Goal: Find specific page/section: Find specific page/section

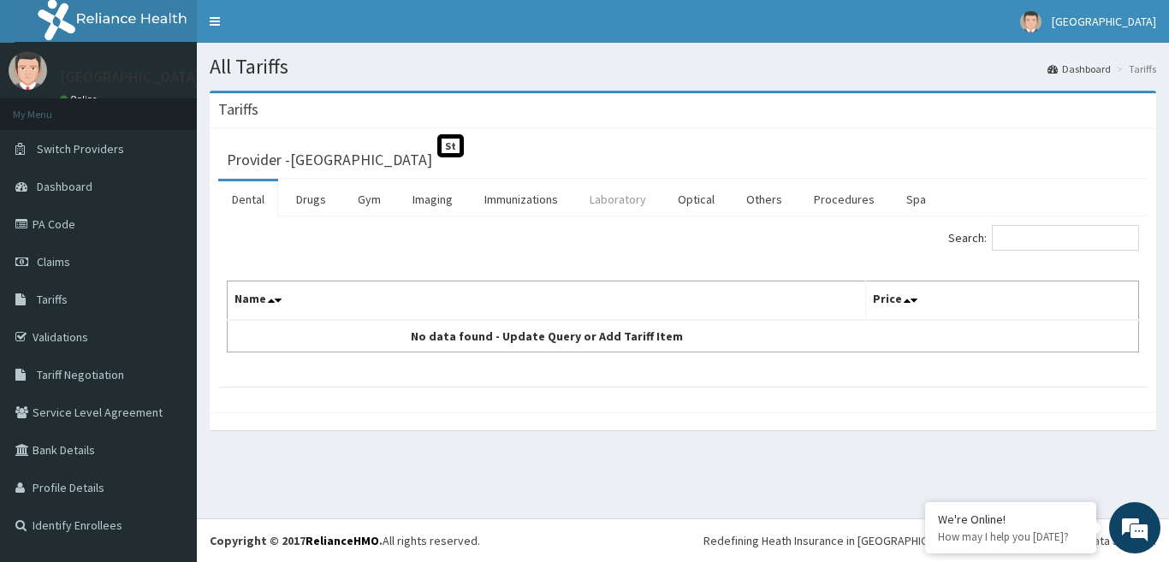
click at [602, 197] on link "Laboratory" at bounding box center [618, 200] width 84 height 36
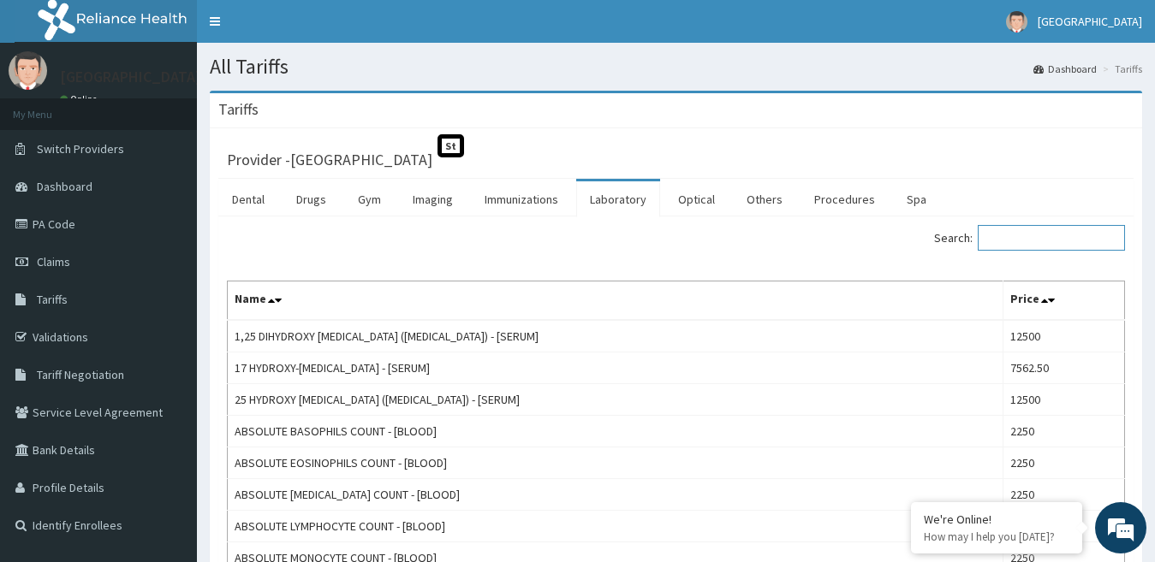
click at [1007, 235] on input "Search:" at bounding box center [1051, 238] width 147 height 26
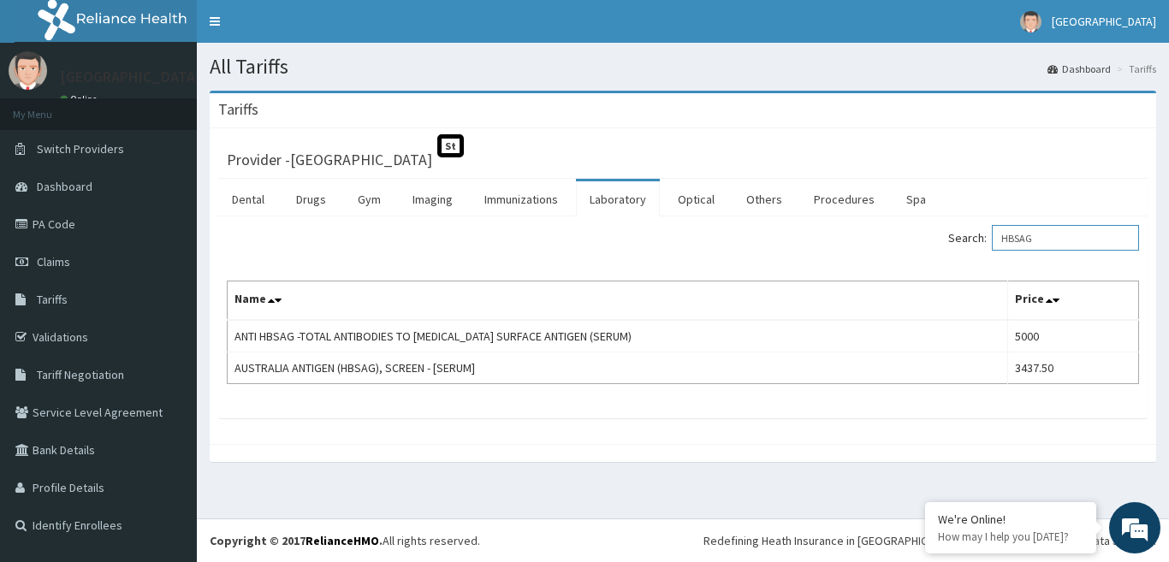
click at [1036, 241] on input "HBSAG" at bounding box center [1065, 238] width 147 height 26
click at [1035, 241] on input "HBSAG" at bounding box center [1065, 238] width 147 height 26
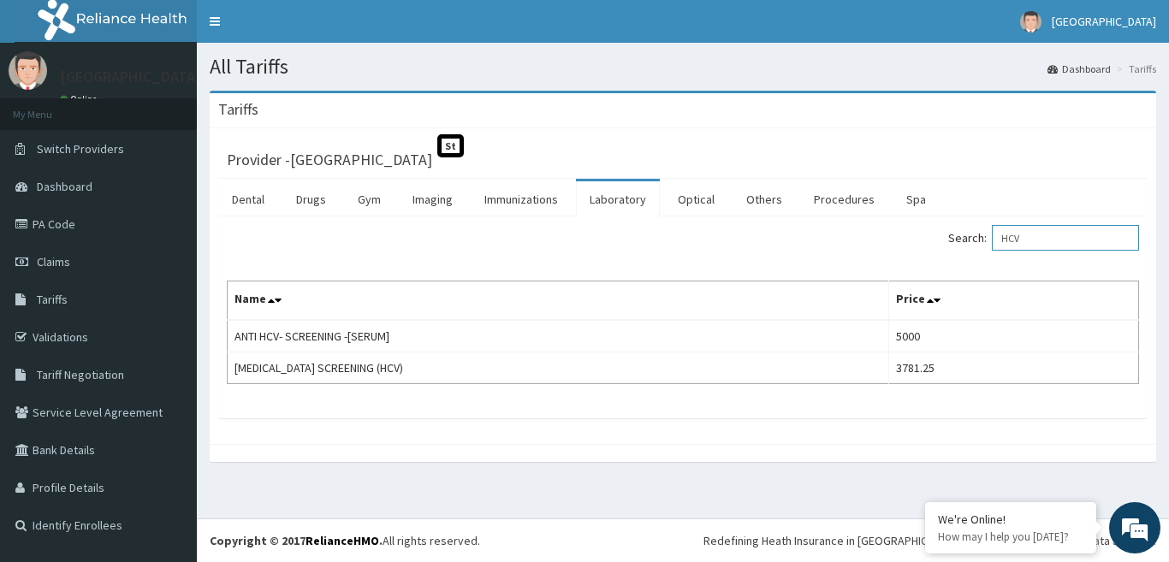
type input "HCV"
click at [65, 298] on span "Tariffs" at bounding box center [52, 299] width 31 height 15
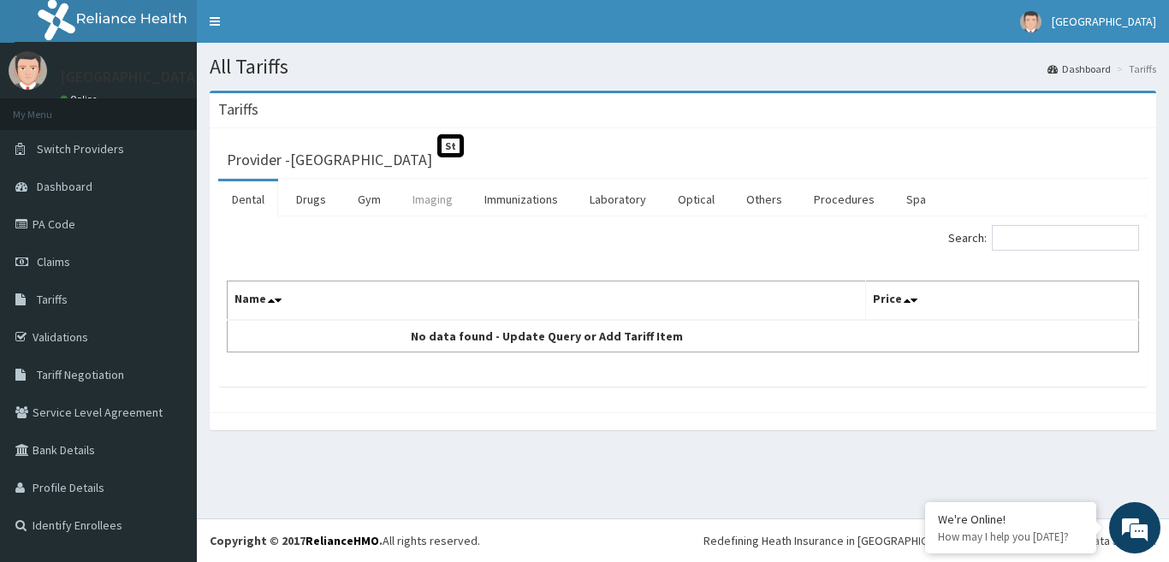
click at [440, 204] on link "Imaging" at bounding box center [433, 200] width 68 height 36
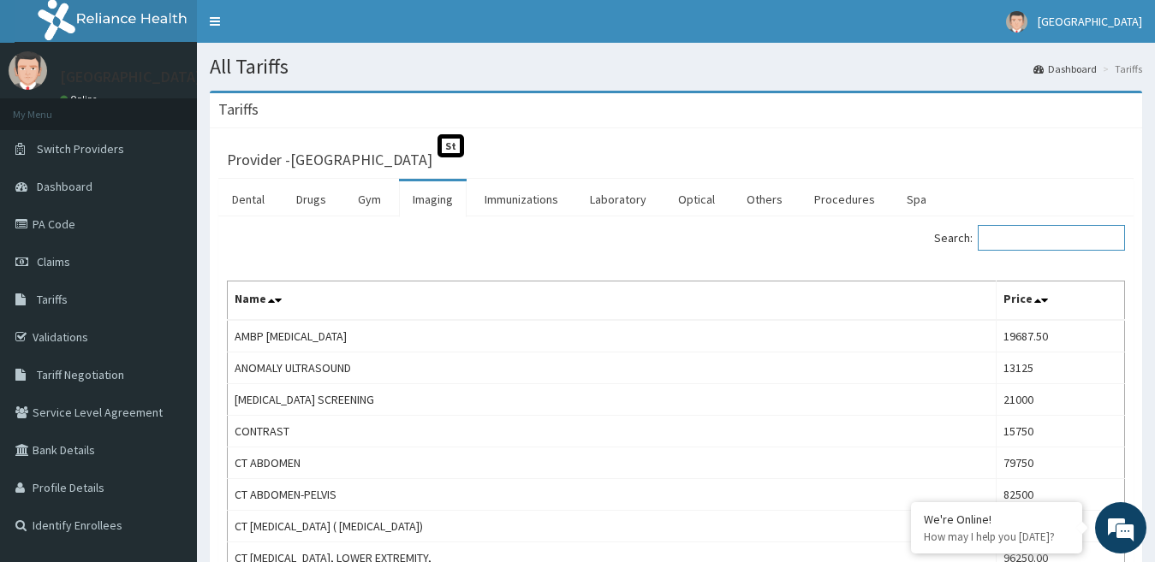
click at [1067, 246] on input "Search:" at bounding box center [1051, 238] width 147 height 26
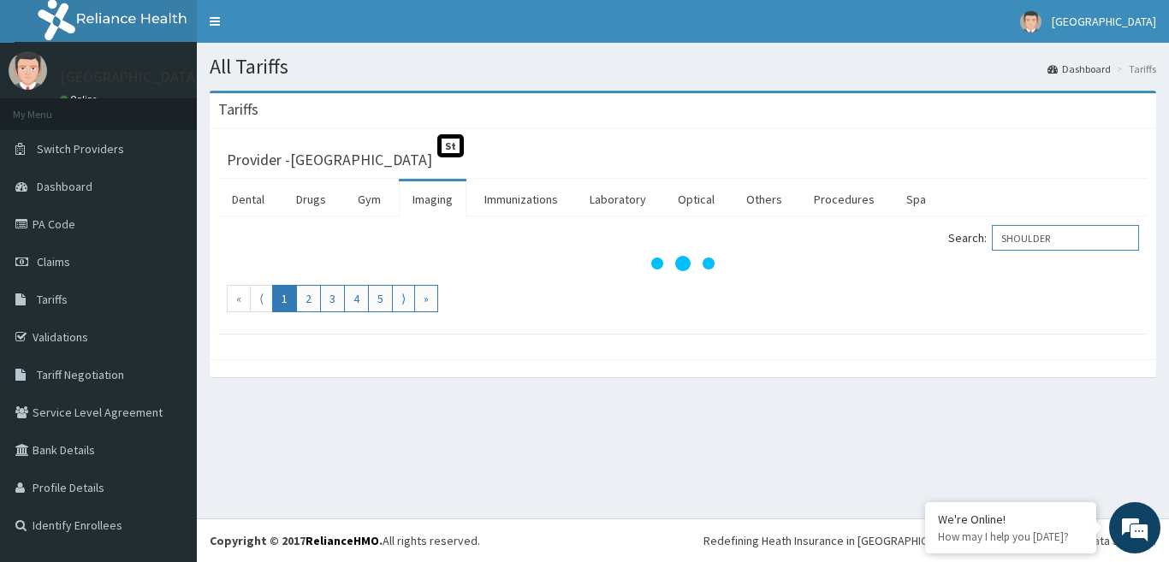
type input "SHOULDER"
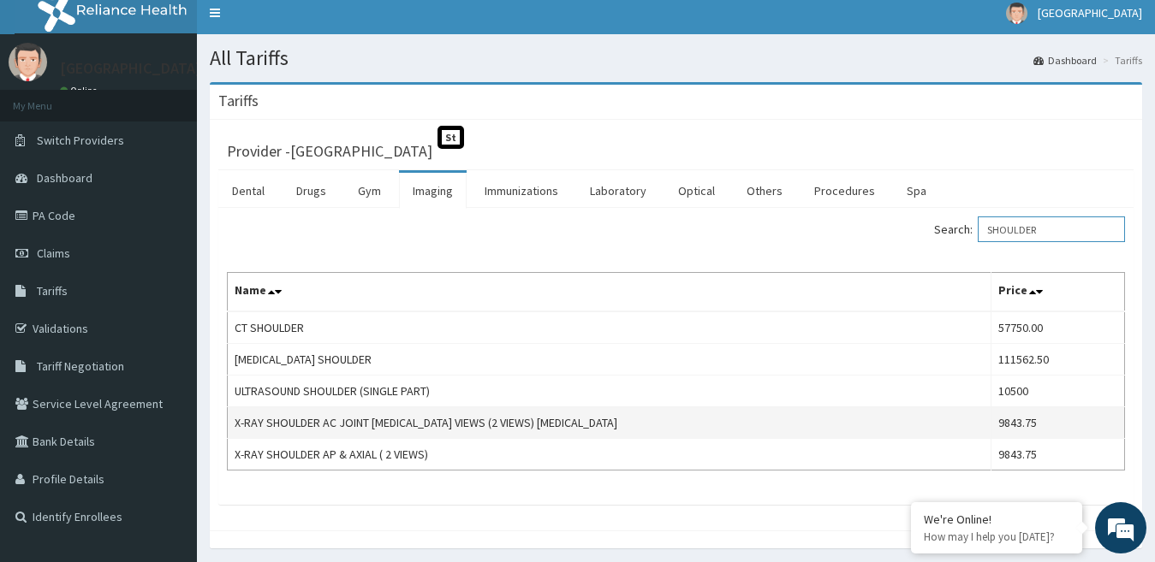
scroll to position [68, 0]
